Goal: Find specific fact: Find specific fact

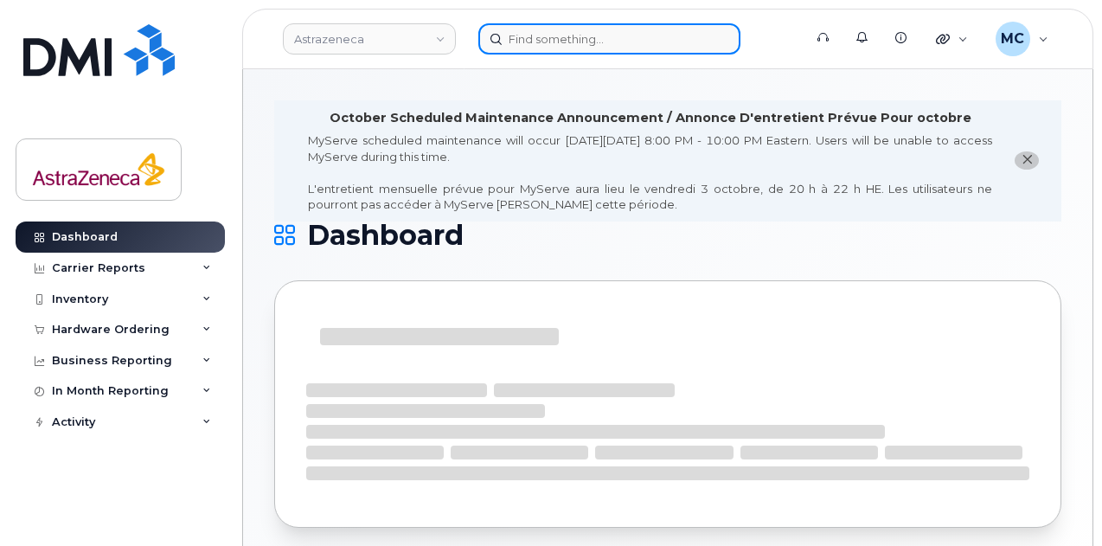
drag, startPoint x: 615, startPoint y: 35, endPoint x: 630, endPoint y: 32, distance: 15.1
click at [621, 34] on input at bounding box center [609, 38] width 262 height 31
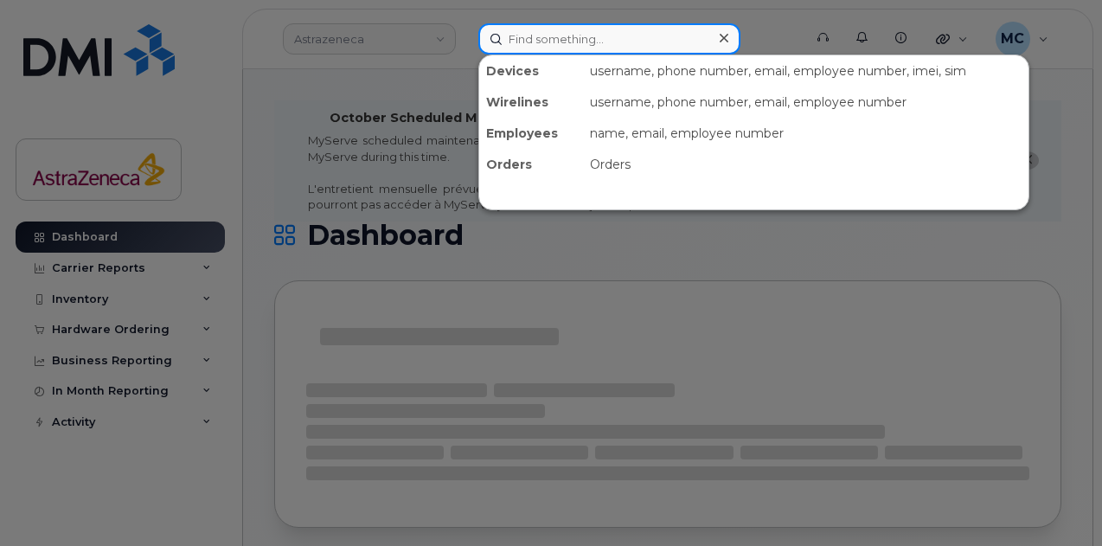
paste input "[PERSON_NAME]"
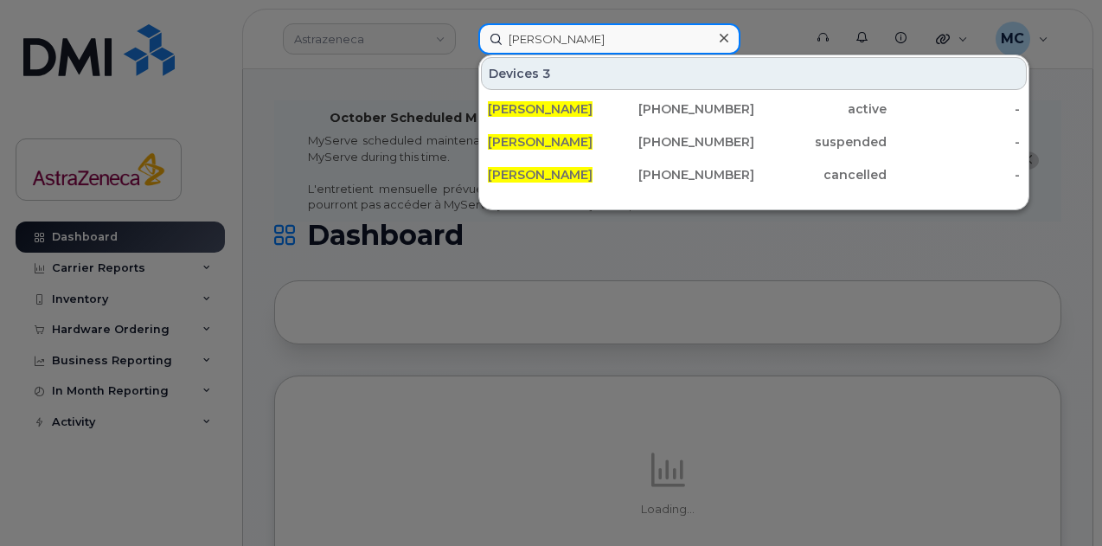
type input "[PERSON_NAME]"
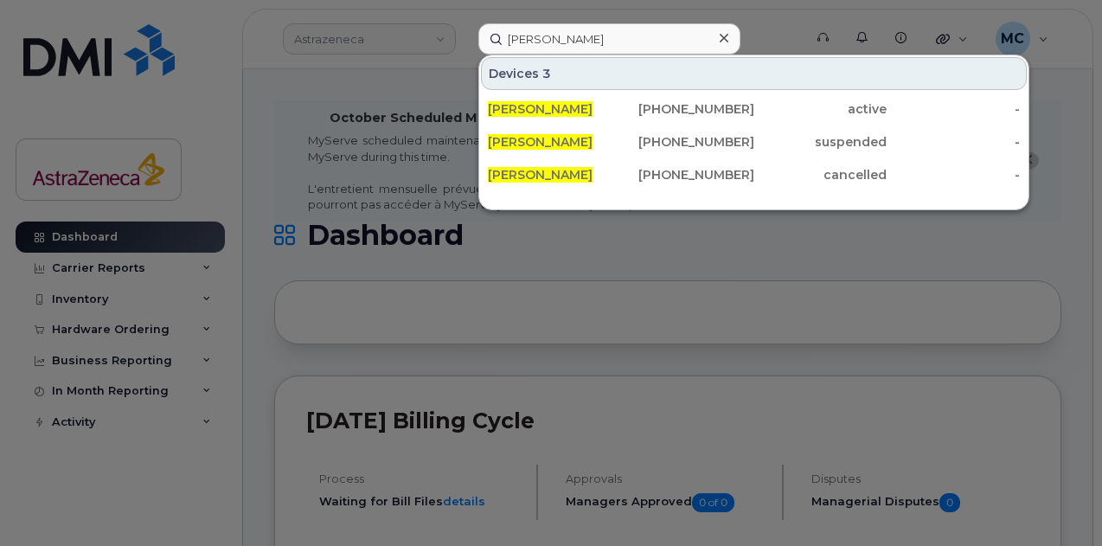
drag, startPoint x: 669, startPoint y: 103, endPoint x: 744, endPoint y: 201, distance: 122.8
click at [669, 103] on div "[PHONE_NUMBER]" at bounding box center [687, 108] width 133 height 17
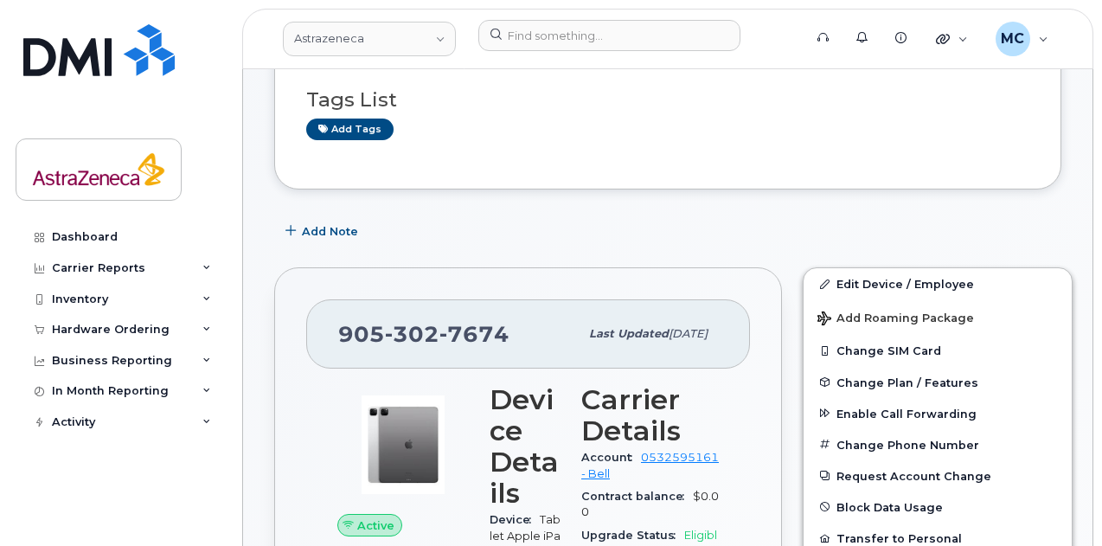
scroll to position [346, 0]
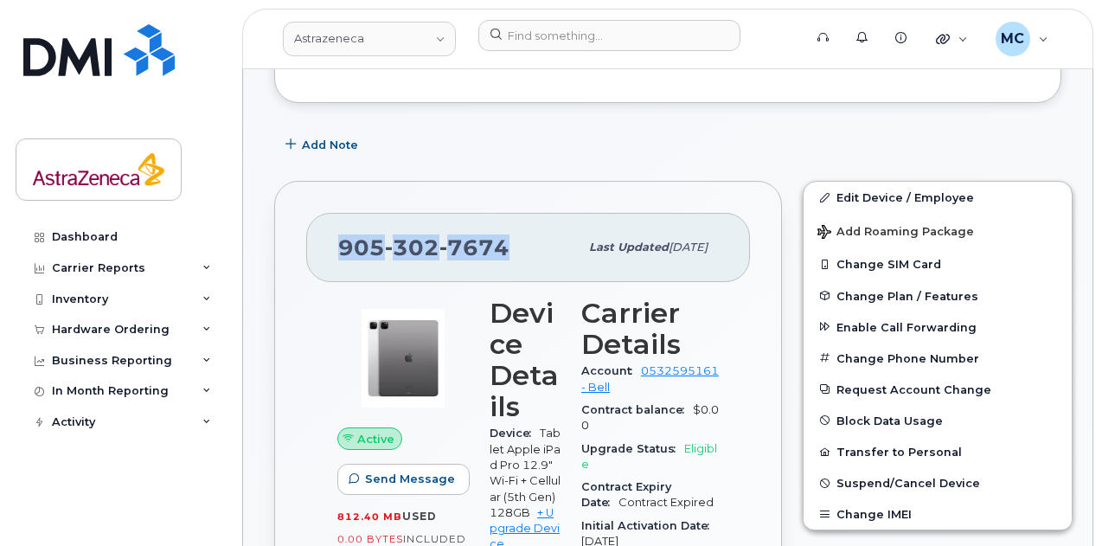
drag, startPoint x: 509, startPoint y: 245, endPoint x: 329, endPoint y: 248, distance: 180.8
click at [329, 248] on div "905 302 7674 Last updated Sep 11, 2025" at bounding box center [528, 247] width 444 height 69
copy span "905 302 7674"
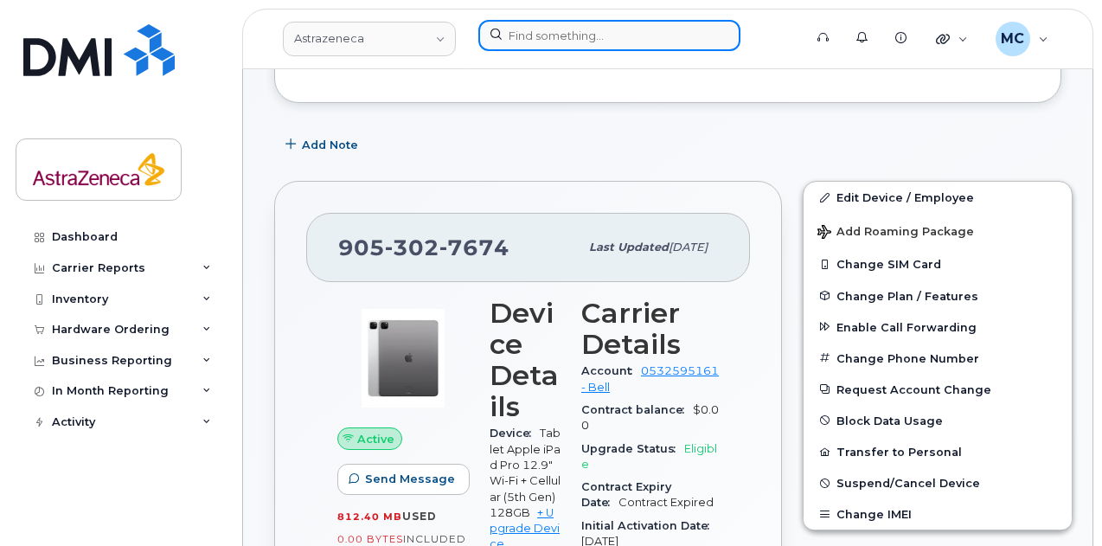
click at [598, 35] on input at bounding box center [609, 35] width 262 height 31
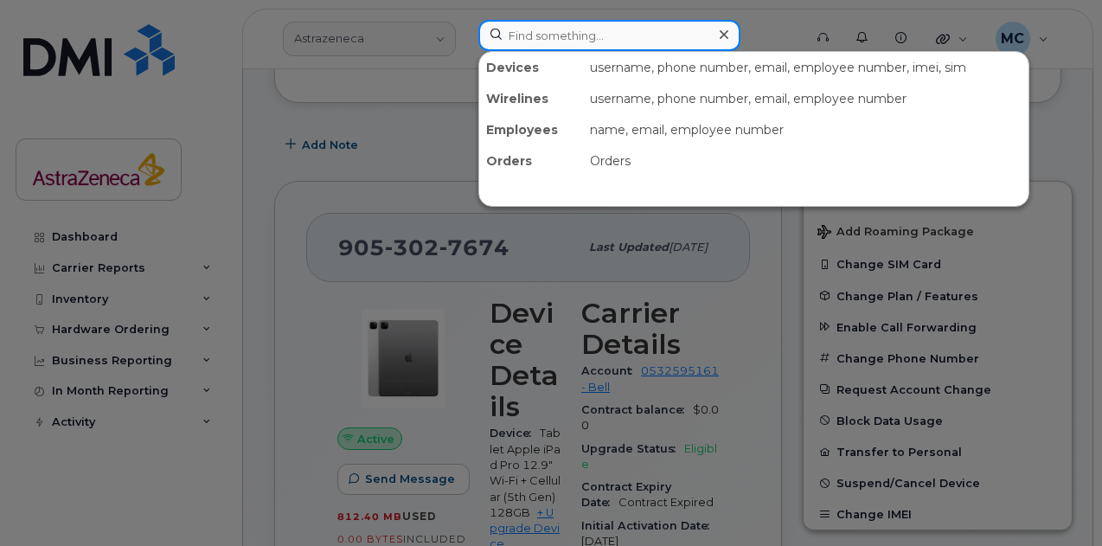
click at [579, 29] on input at bounding box center [609, 35] width 262 height 31
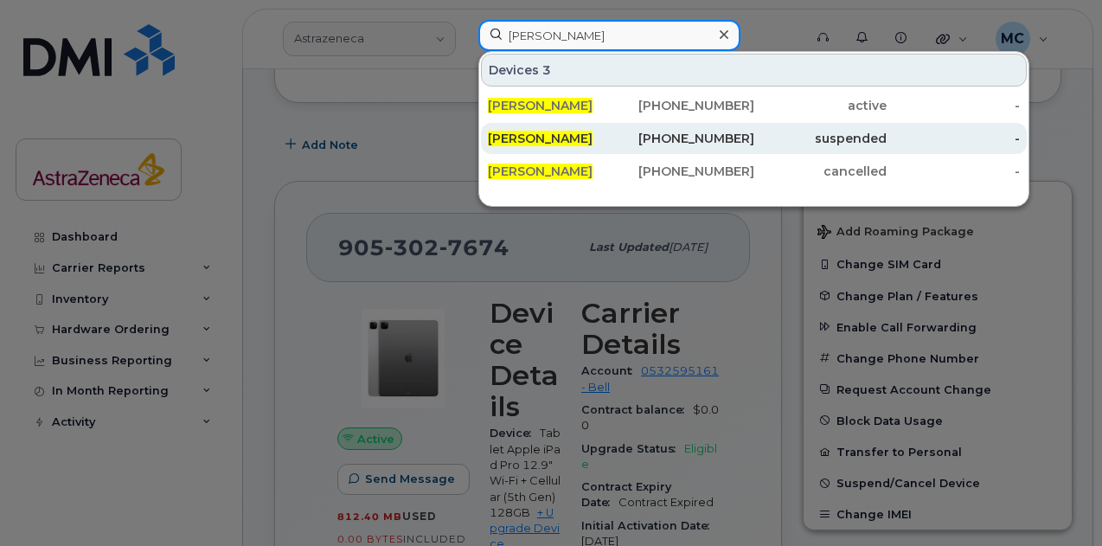
type input "craig erion"
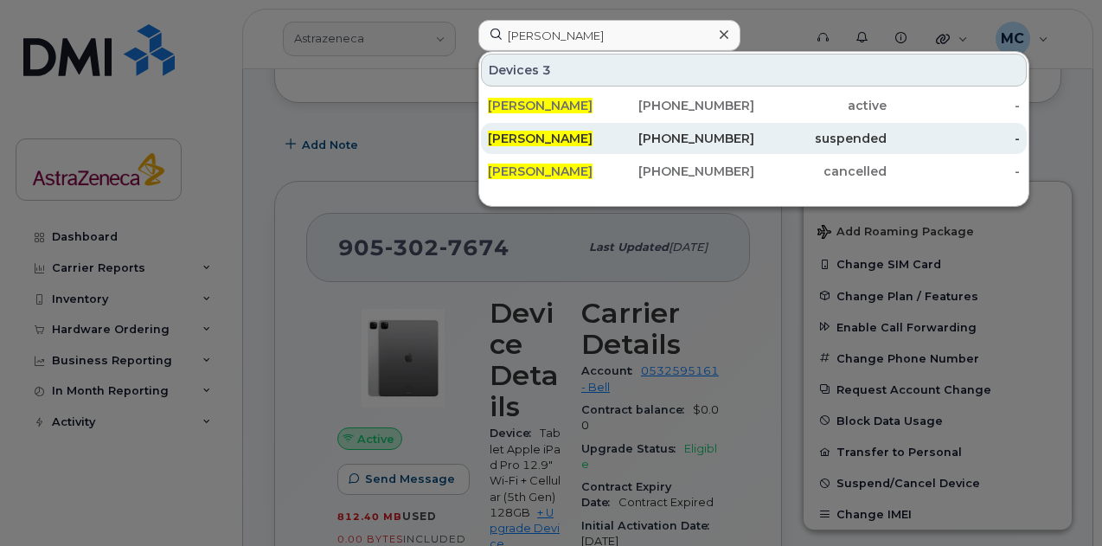
click at [652, 136] on div "[PHONE_NUMBER]" at bounding box center [687, 138] width 133 height 17
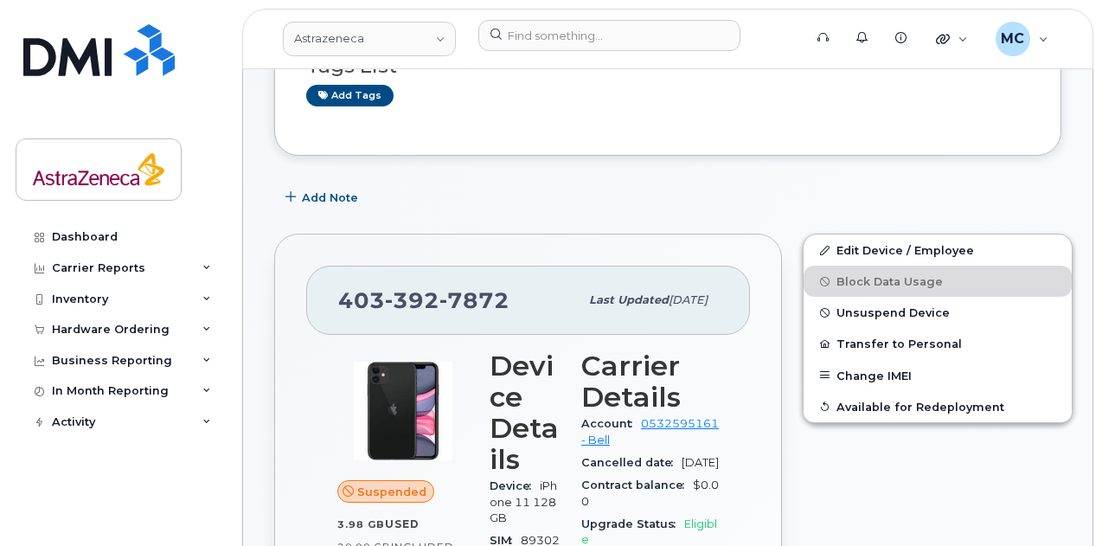
scroll to position [466, 0]
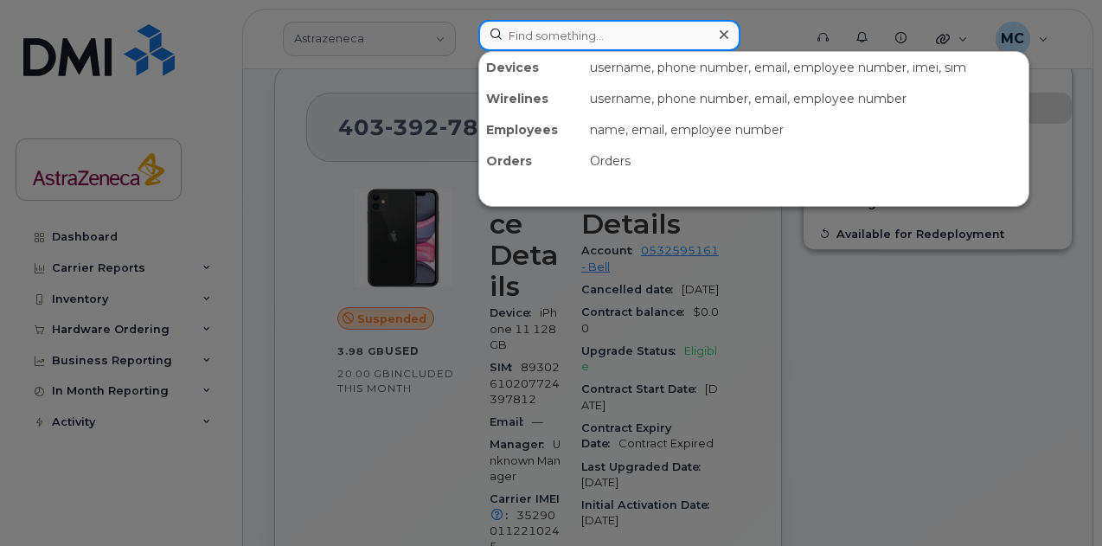
click at [638, 39] on input at bounding box center [609, 35] width 262 height 31
paste input "C7QDXGT4YG"
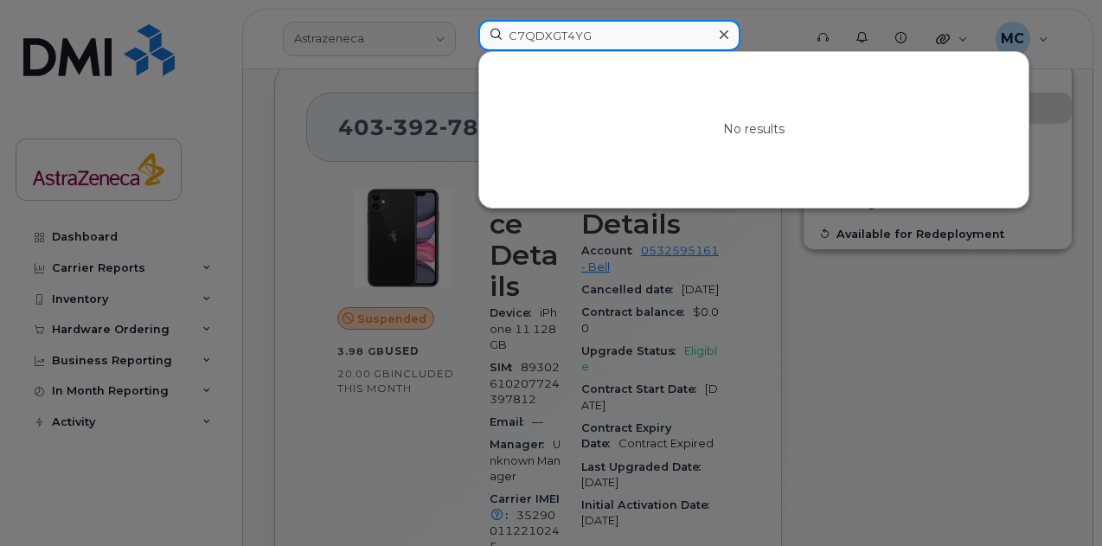
drag, startPoint x: 638, startPoint y: 39, endPoint x: 430, endPoint y: 30, distance: 208.6
click at [464, 32] on div "C7QDXGT4YG No results" at bounding box center [634, 39] width 341 height 38
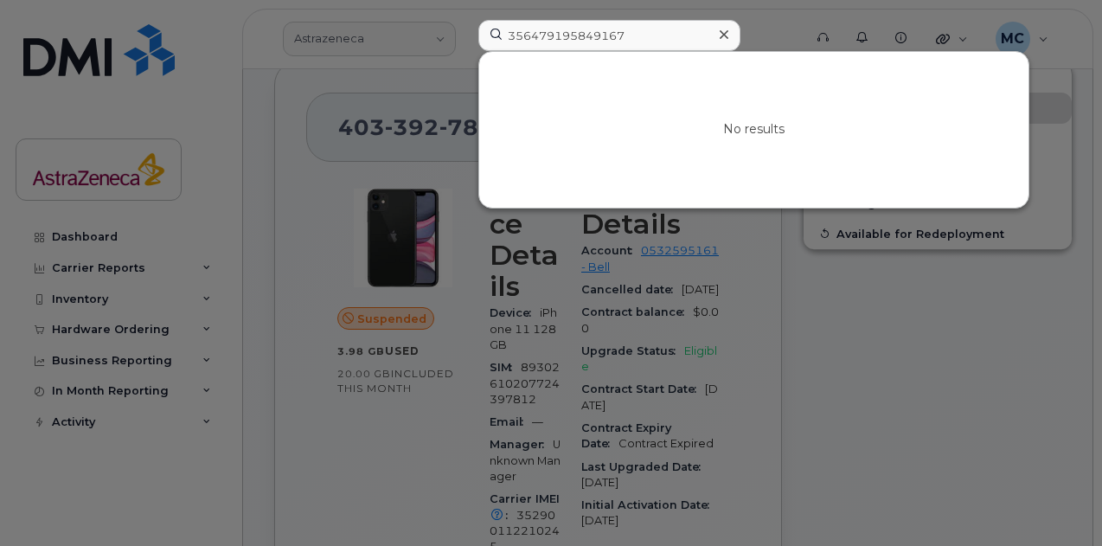
click at [861, 342] on div at bounding box center [551, 273] width 1102 height 546
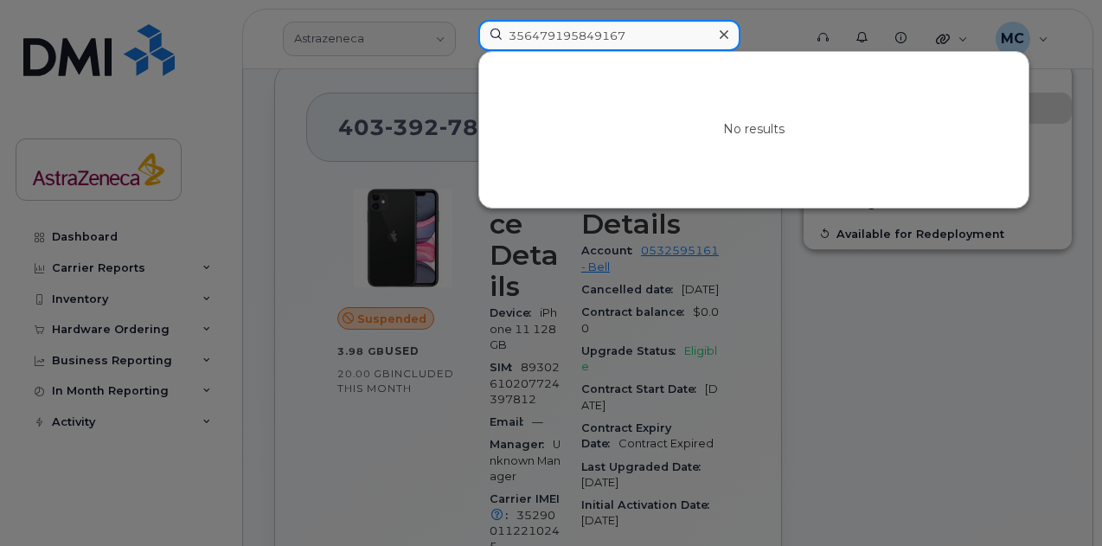
drag, startPoint x: 640, startPoint y: 35, endPoint x: 208, endPoint y: -8, distance: 434.4
paste input "89049032007408882600203625469584"
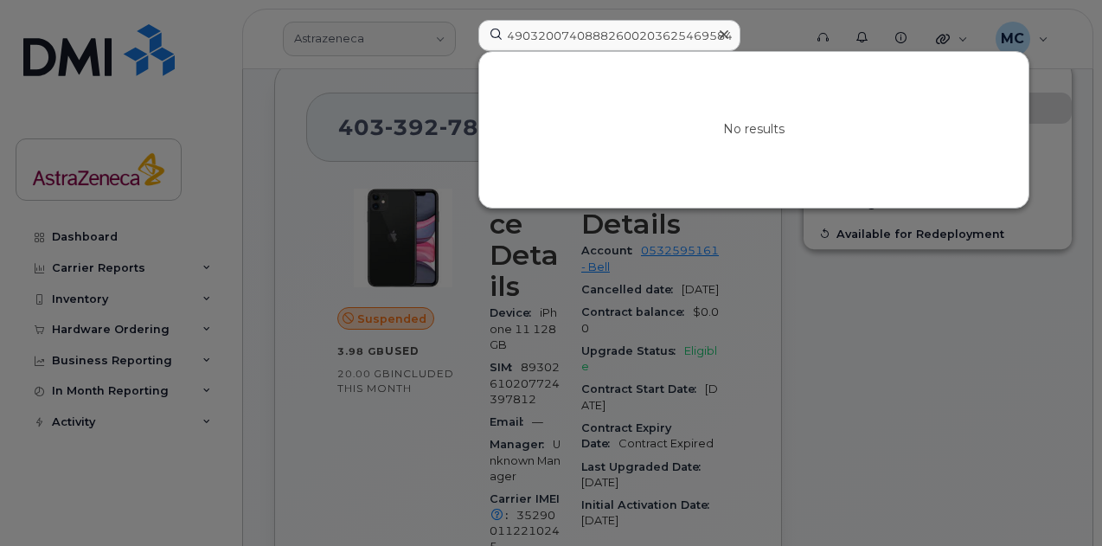
scroll to position [0, 0]
click at [432, 42] on div at bounding box center [551, 273] width 1102 height 546
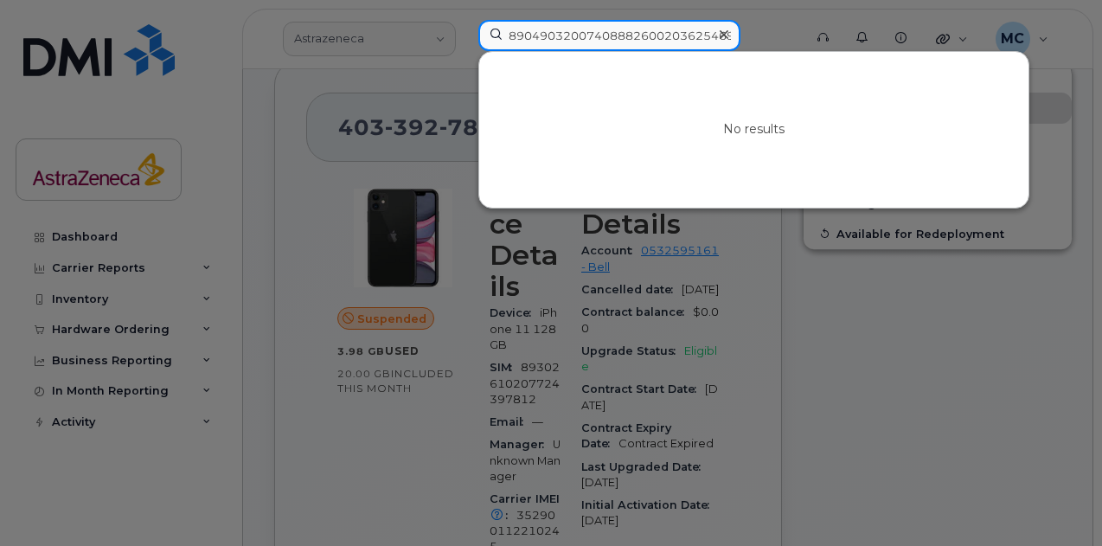
click at [662, 29] on input "89049032007408882600203625469584" at bounding box center [609, 35] width 262 height 31
paste input "356479195849167"
type input "356479195849167"
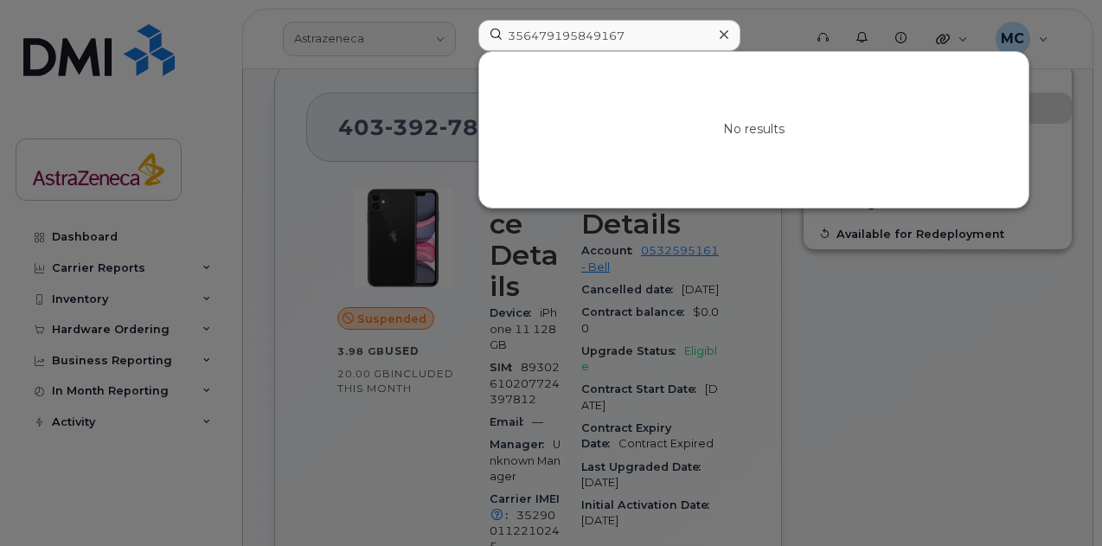
click at [850, 348] on div at bounding box center [551, 273] width 1102 height 546
